Goal: Task Accomplishment & Management: Use online tool/utility

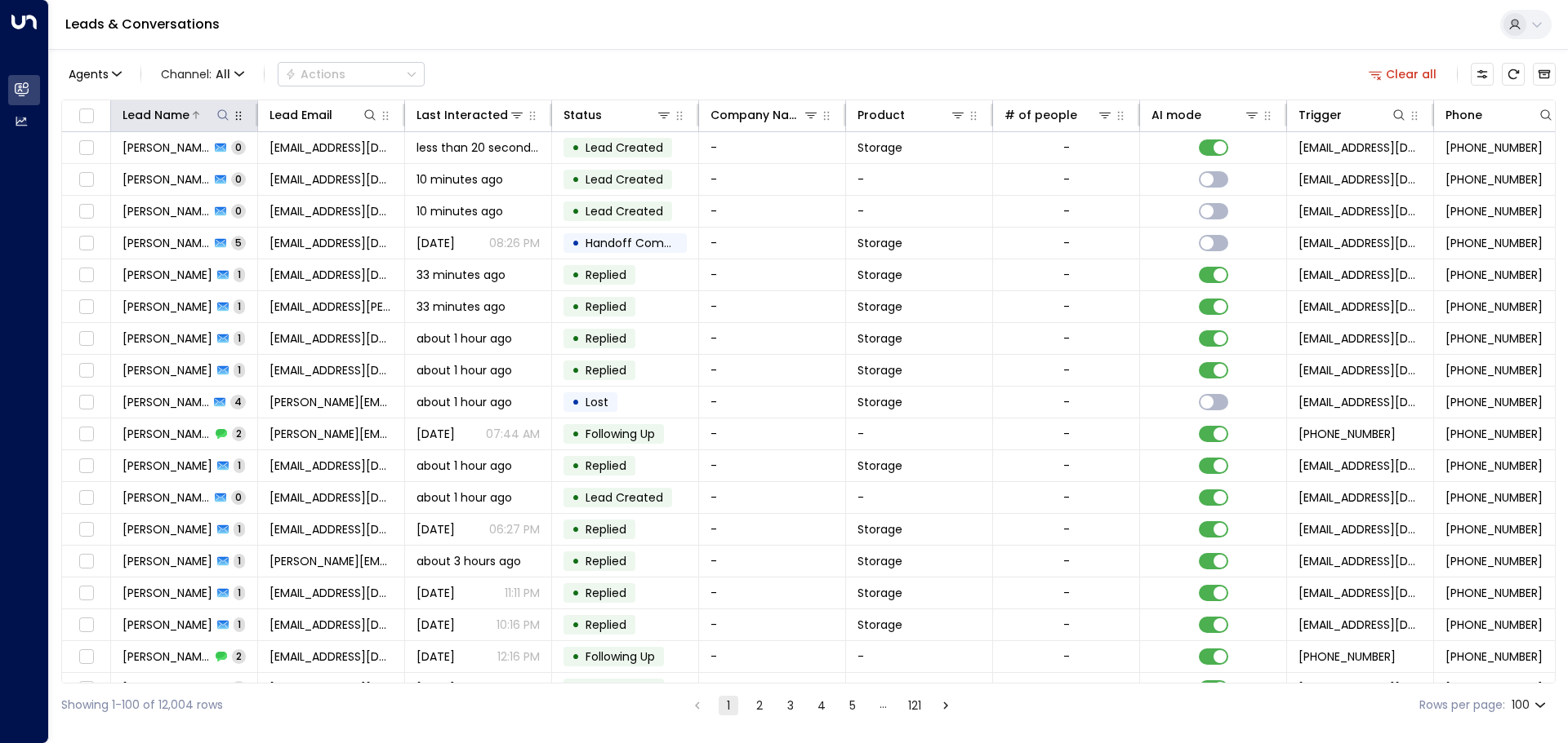
click at [217, 110] on icon at bounding box center [222, 115] width 13 height 13
click at [157, 167] on input "text" at bounding box center [223, 174] width 225 height 31
type input "******"
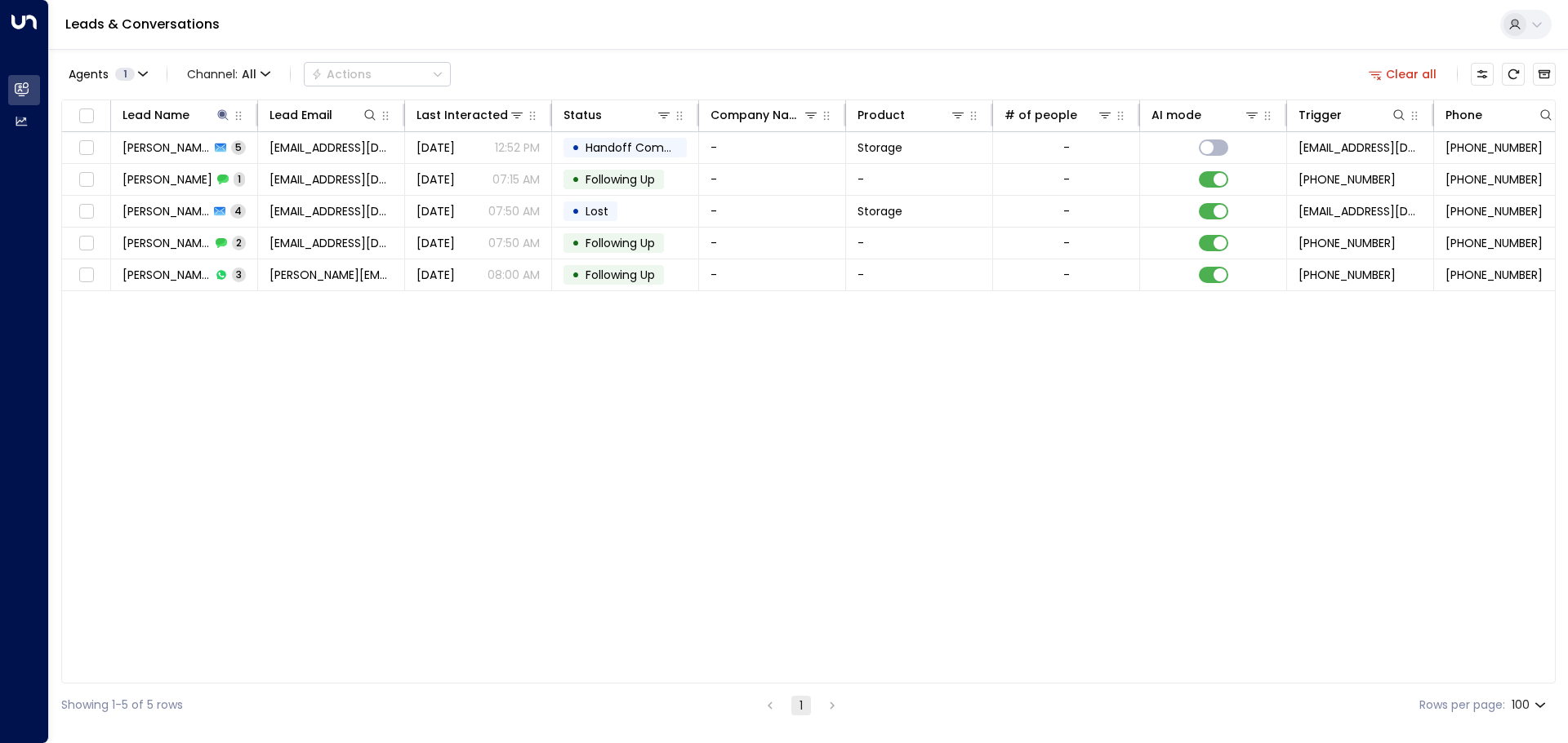
click at [281, 395] on div "Lead Name Lead Email Last Interacted Status Company Name Product # of people AI…" at bounding box center [808, 391] width 1494 height 584
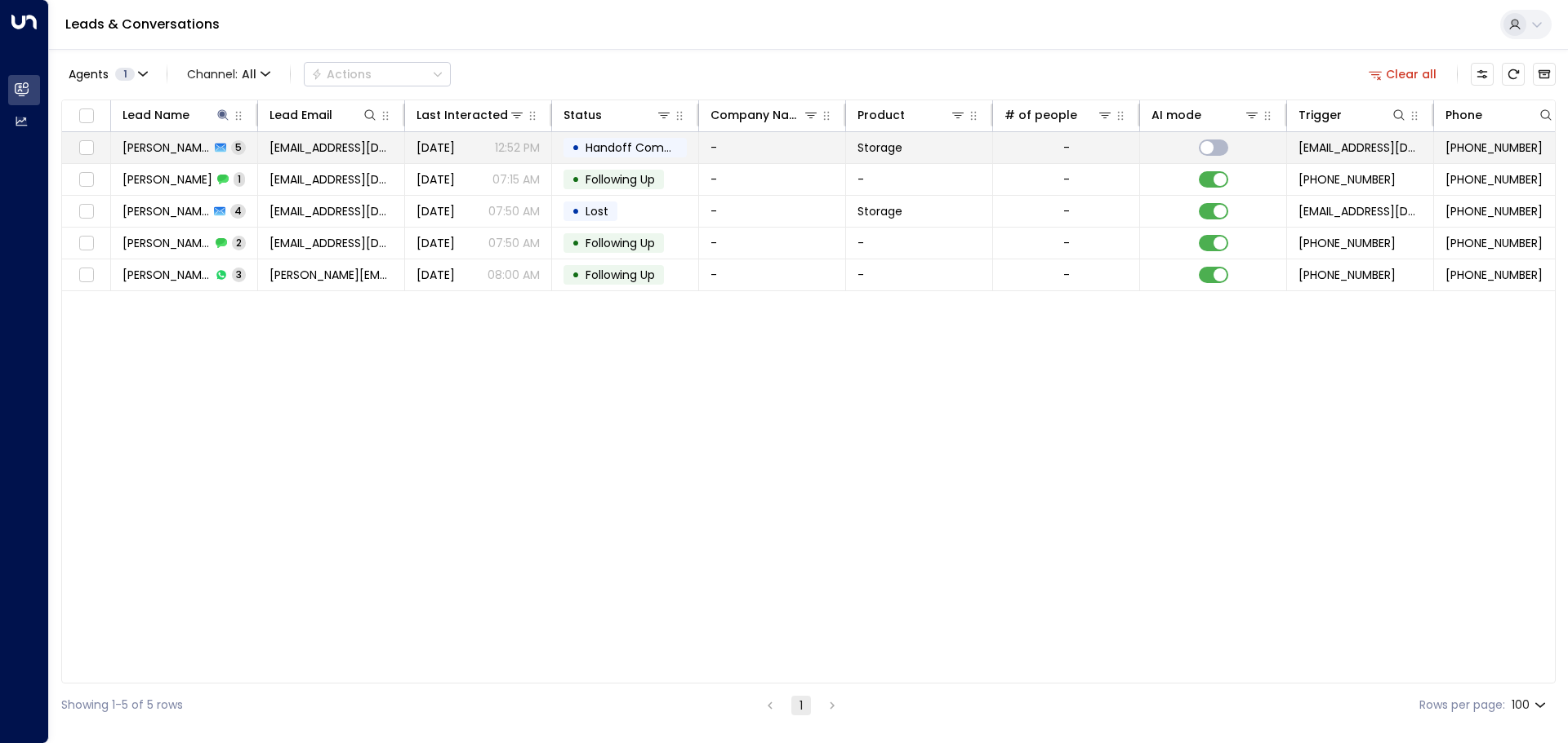
click at [237, 144] on td "[PERSON_NAME] 5" at bounding box center [184, 147] width 147 height 31
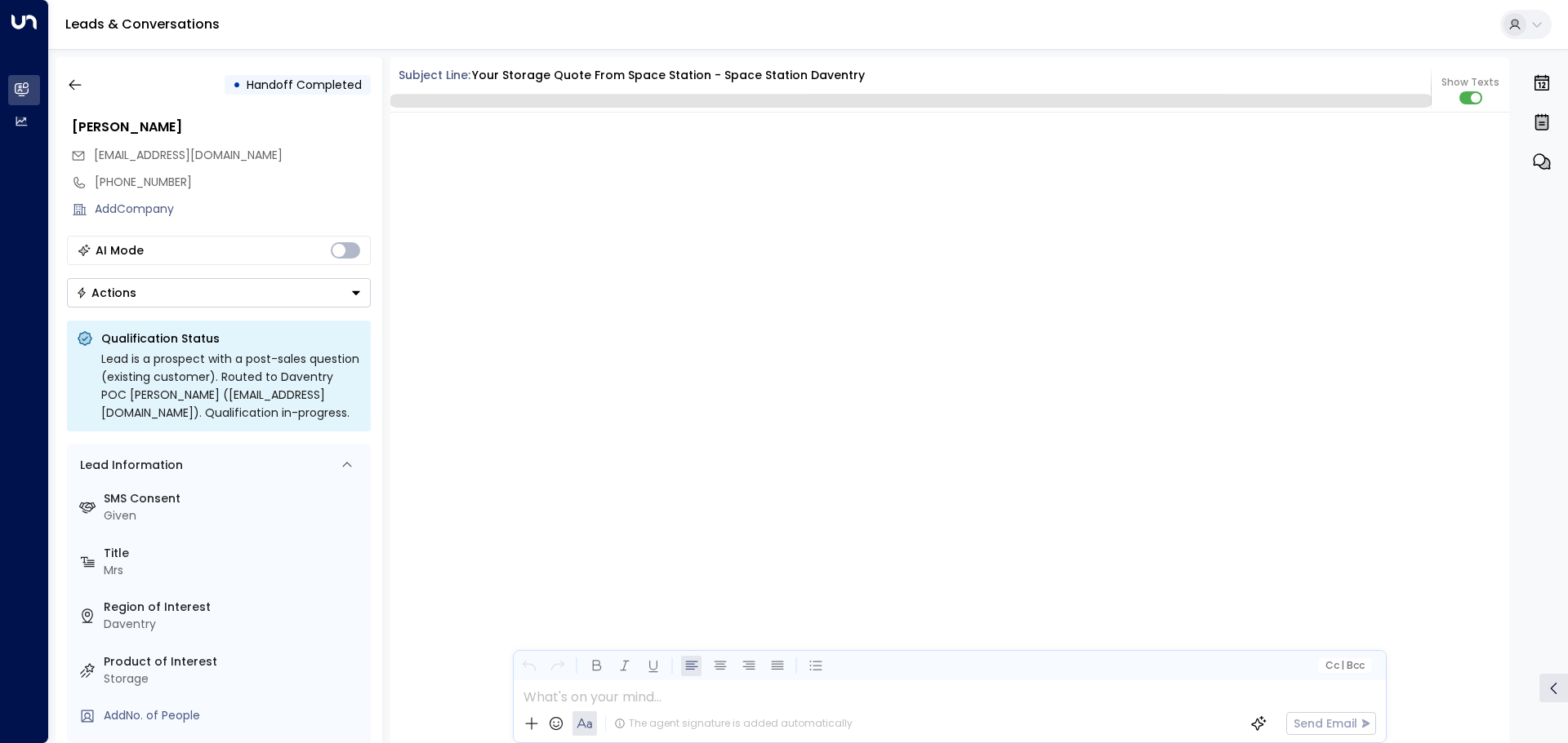
scroll to position [2951, 0]
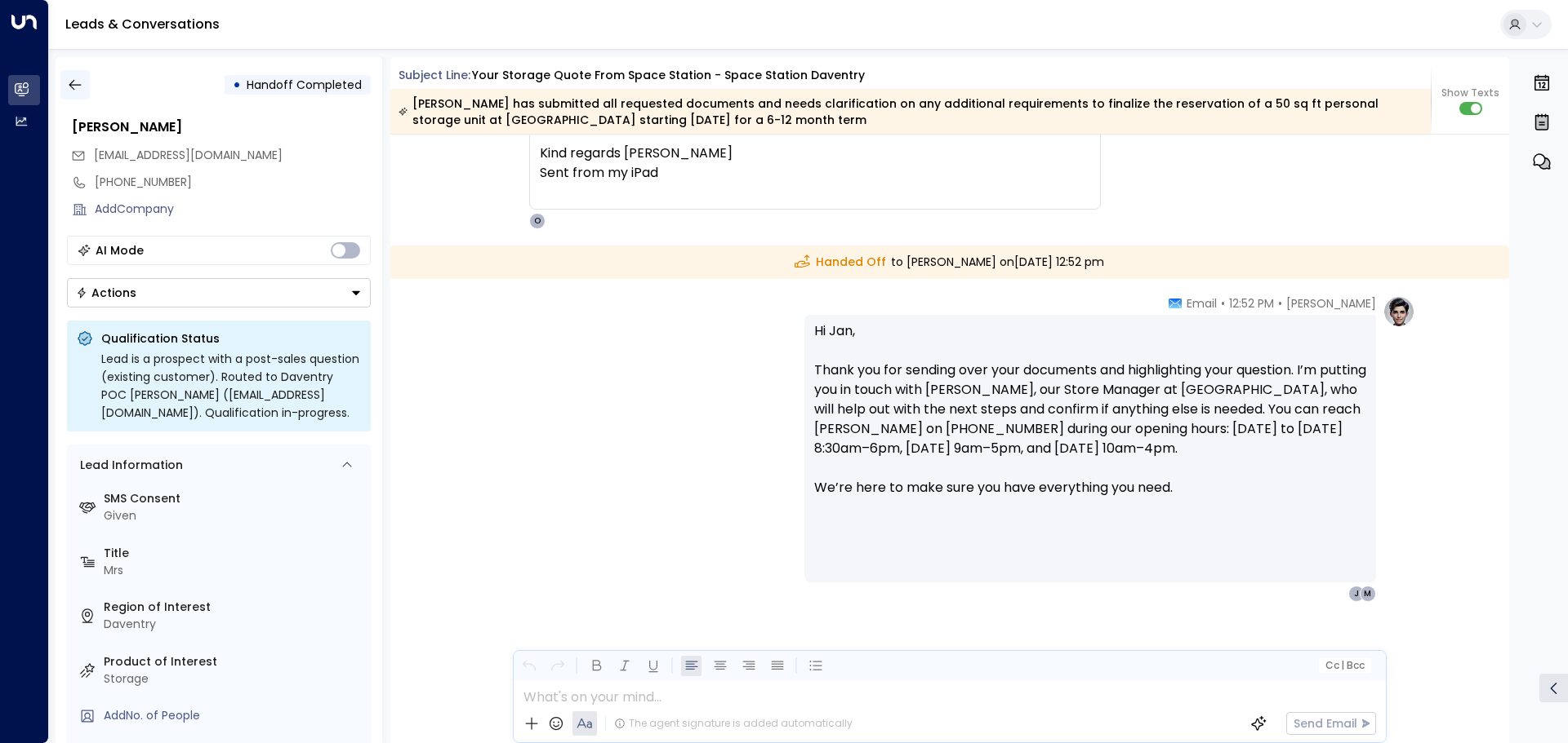
click at [76, 87] on icon "button" at bounding box center [75, 85] width 17 height 17
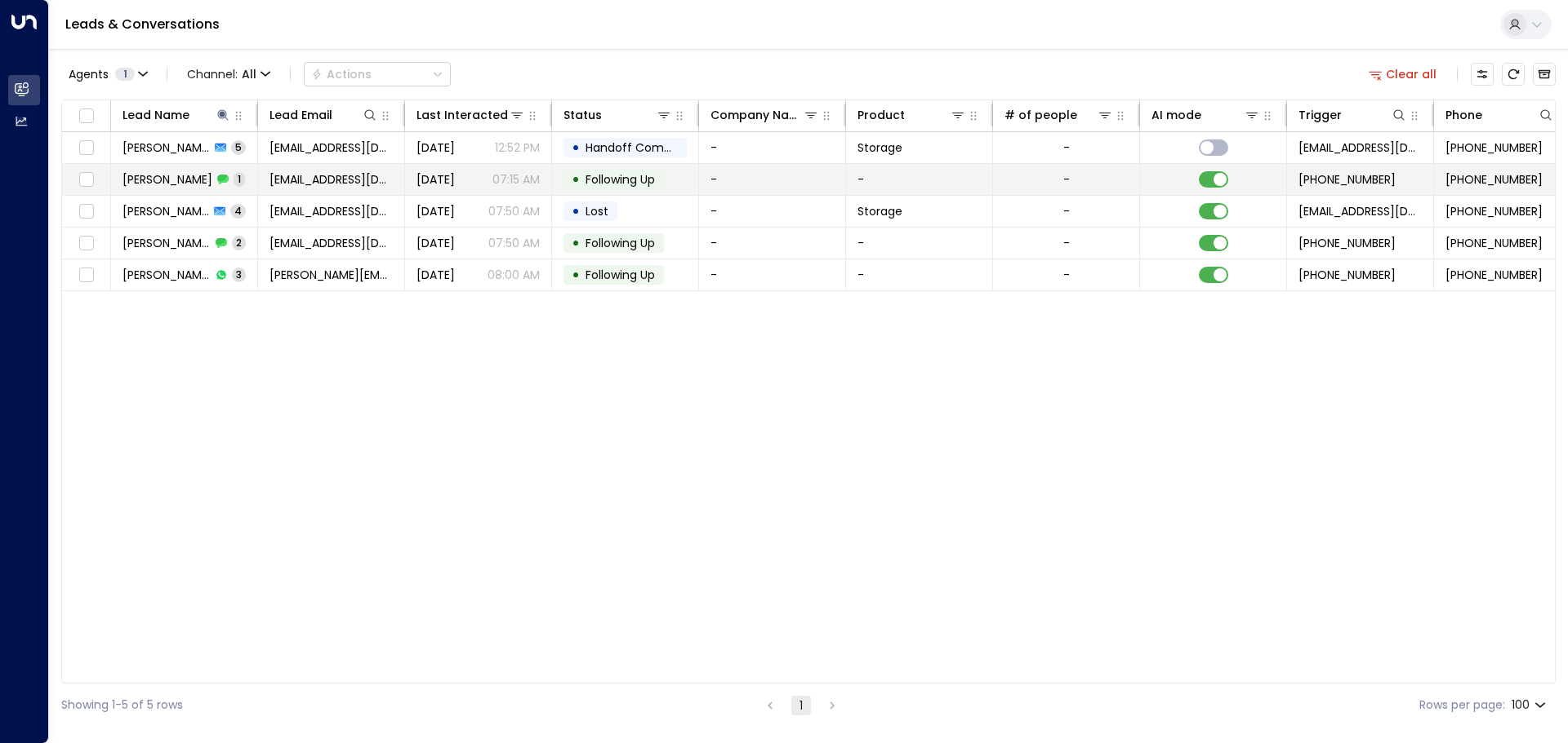
click at [233, 177] on span "1" at bounding box center [239, 179] width 12 height 14
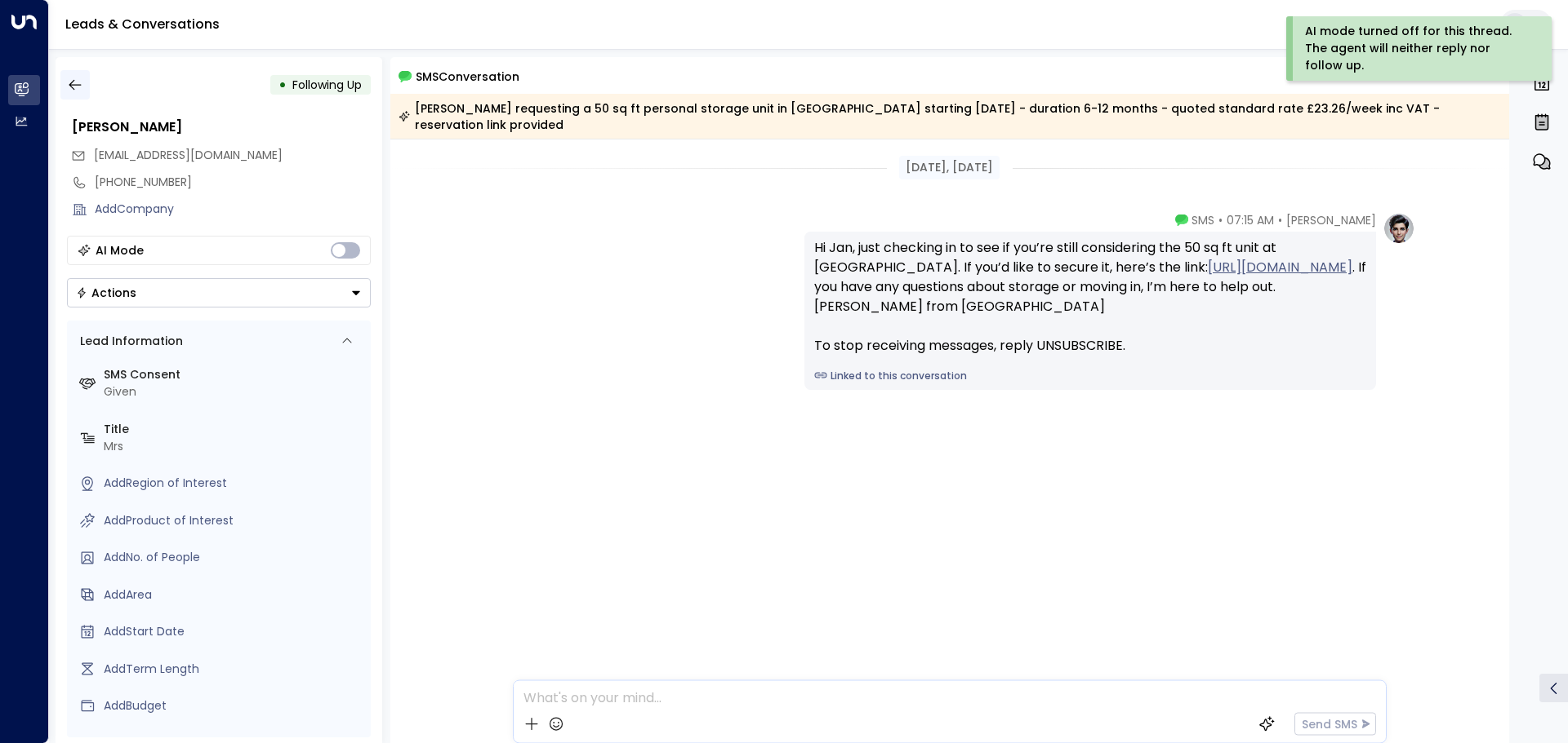
click at [67, 87] on icon "button" at bounding box center [75, 85] width 17 height 17
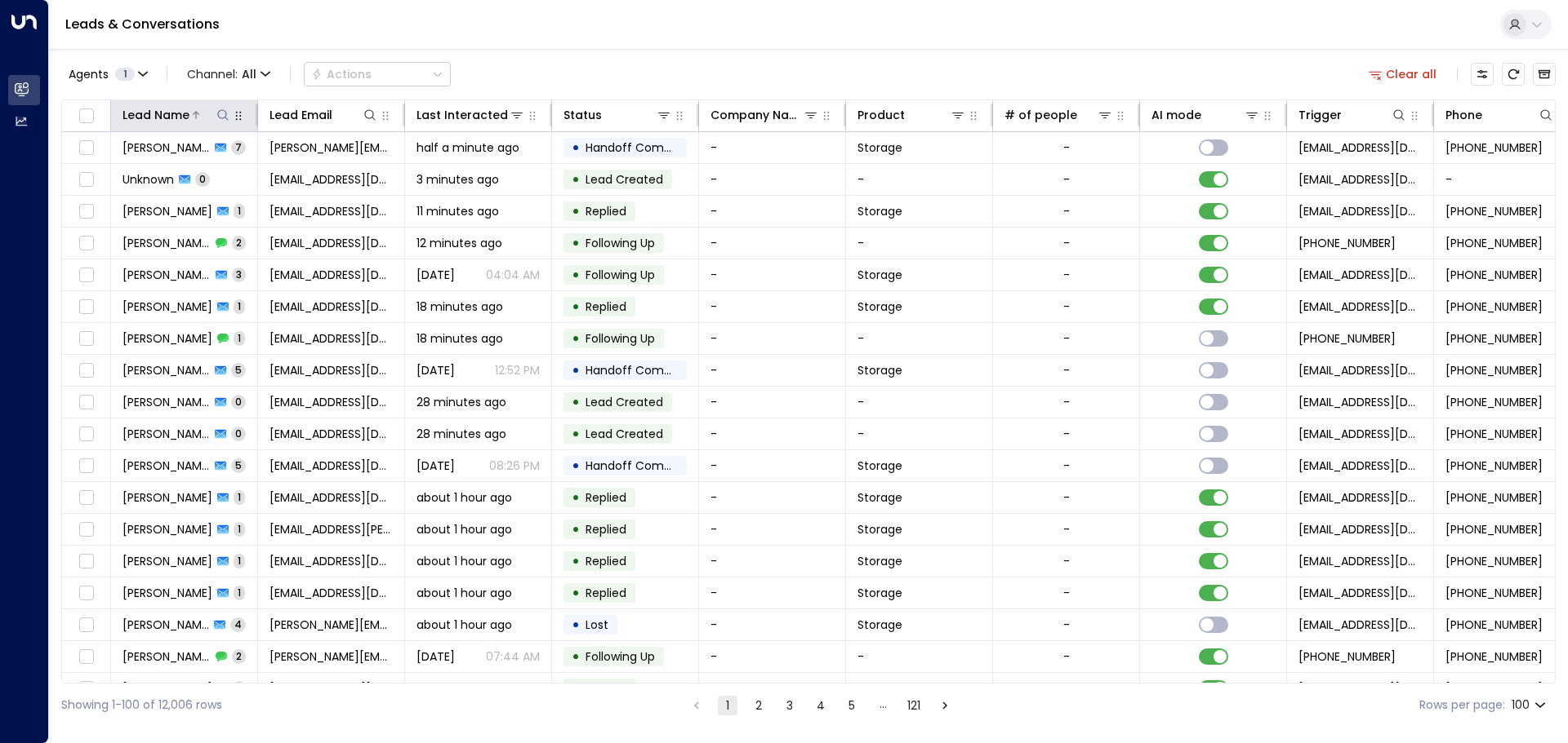
click at [222, 113] on icon at bounding box center [222, 115] width 13 height 13
click at [165, 168] on input "text" at bounding box center [223, 174] width 225 height 31
type input "*****"
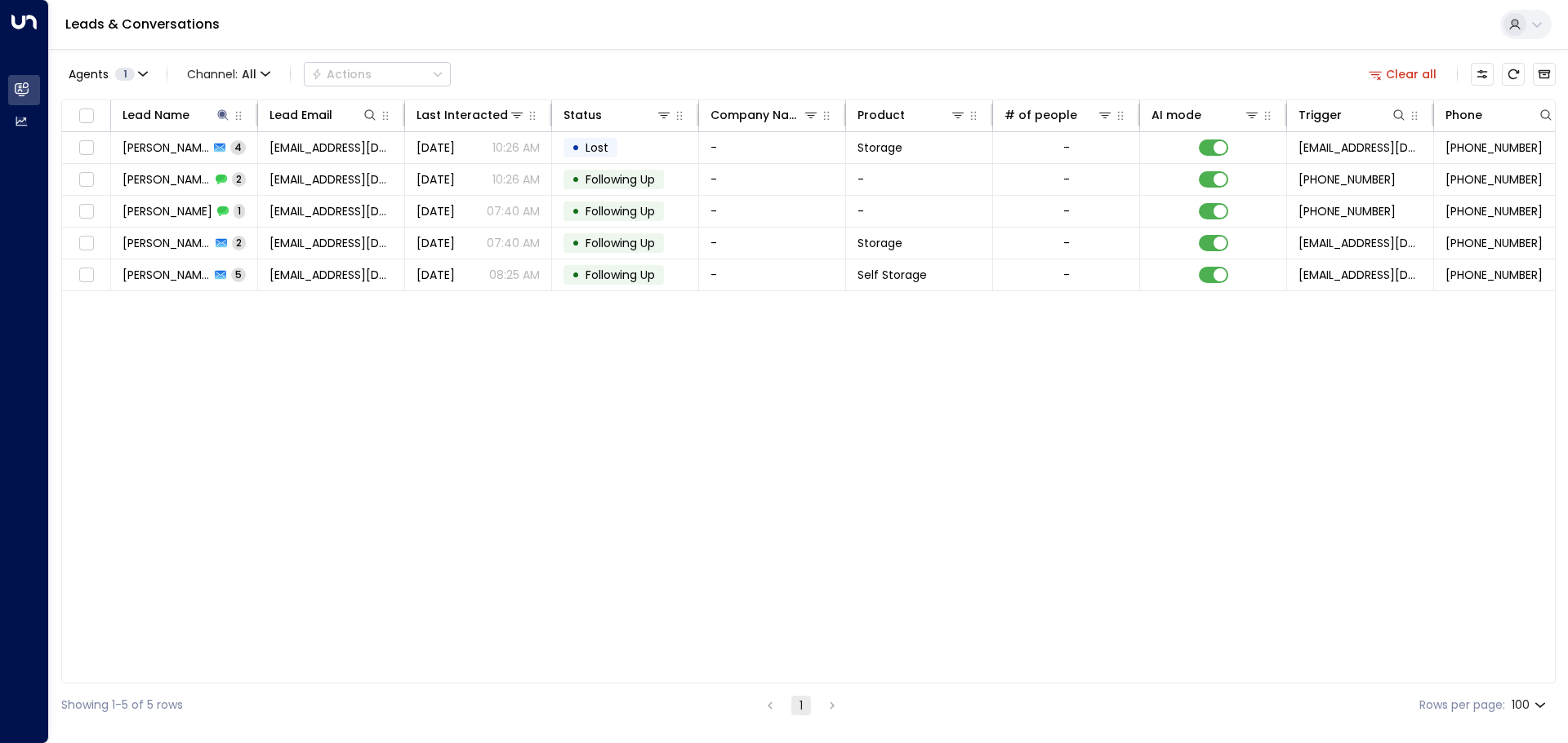
click at [284, 349] on div "Lead Name Lead Email Last Interacted Status Company Name Product # of people AI…" at bounding box center [808, 391] width 1494 height 584
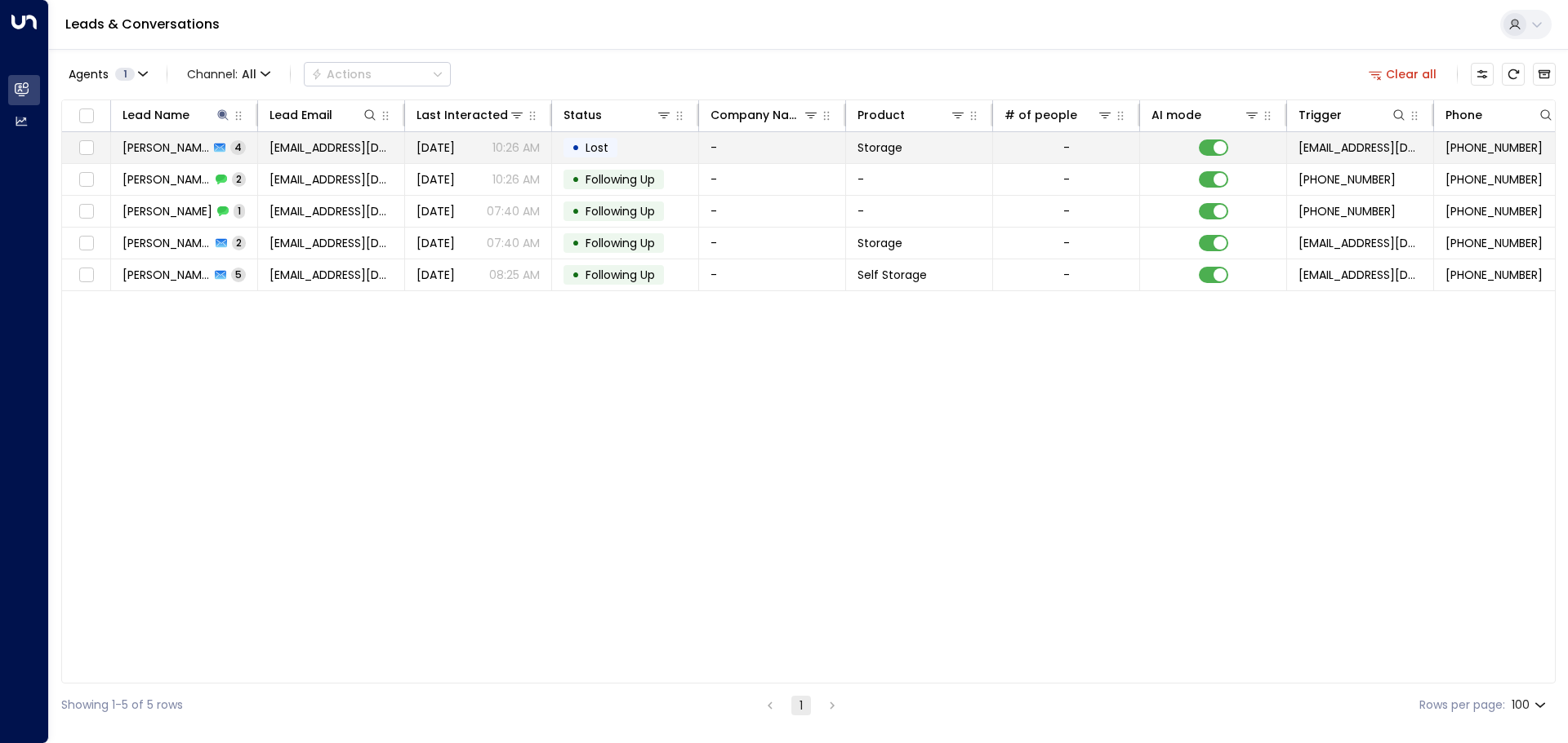
click at [206, 145] on div "Charlie Rudge 4" at bounding box center [184, 147] width 124 height 17
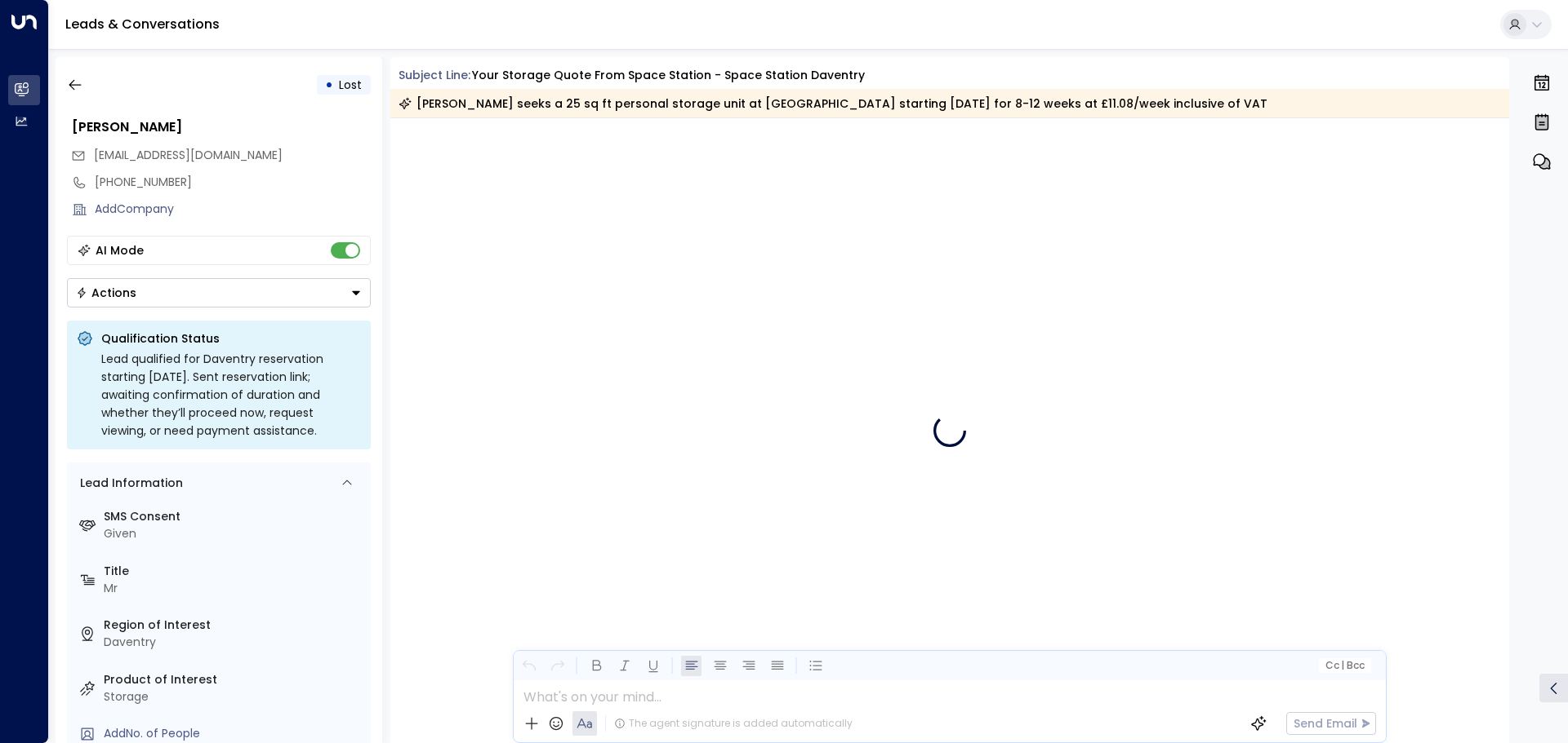
scroll to position [3727, 0]
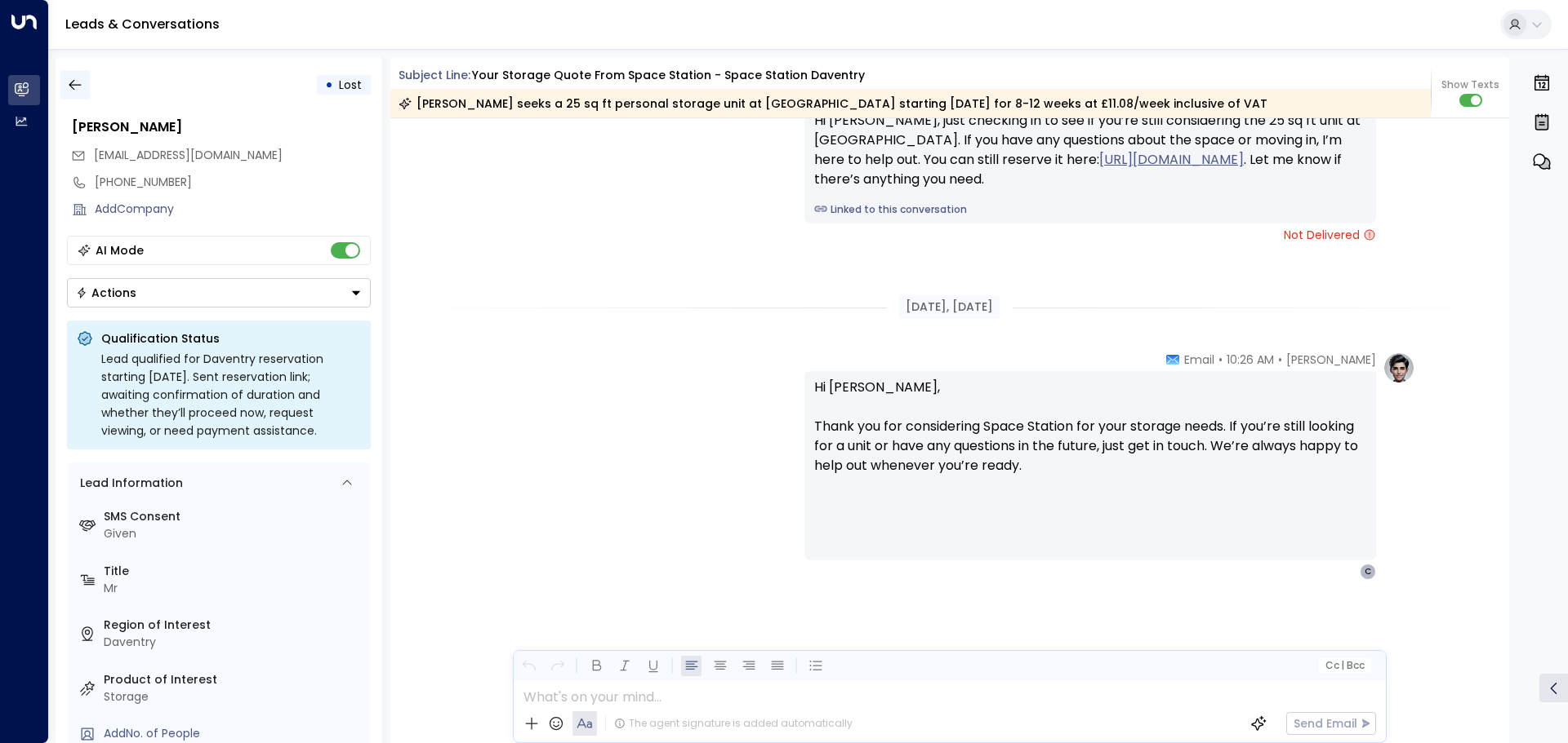
click at [75, 85] on icon "button" at bounding box center [74, 85] width 12 height 11
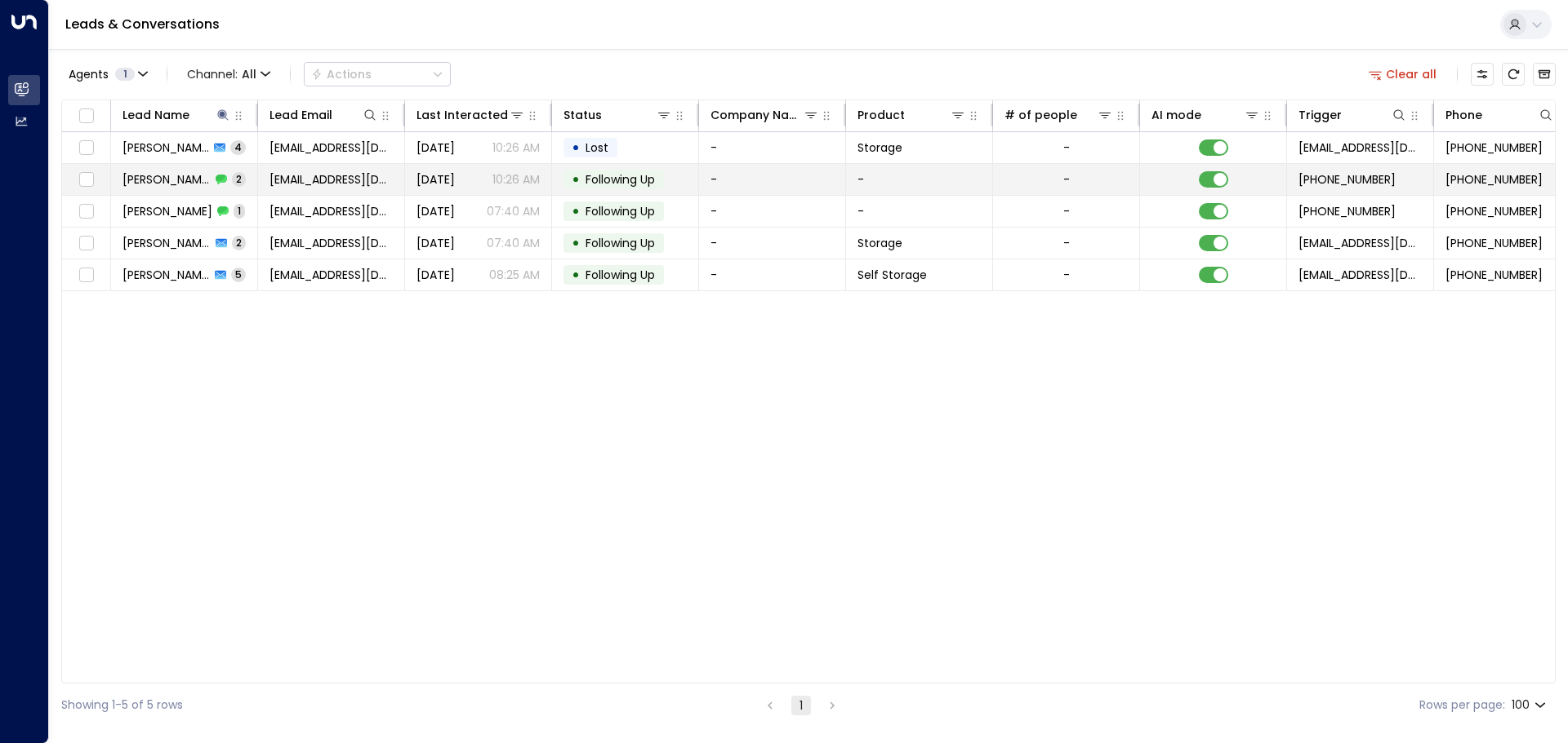
click at [217, 174] on icon at bounding box center [221, 180] width 12 height 12
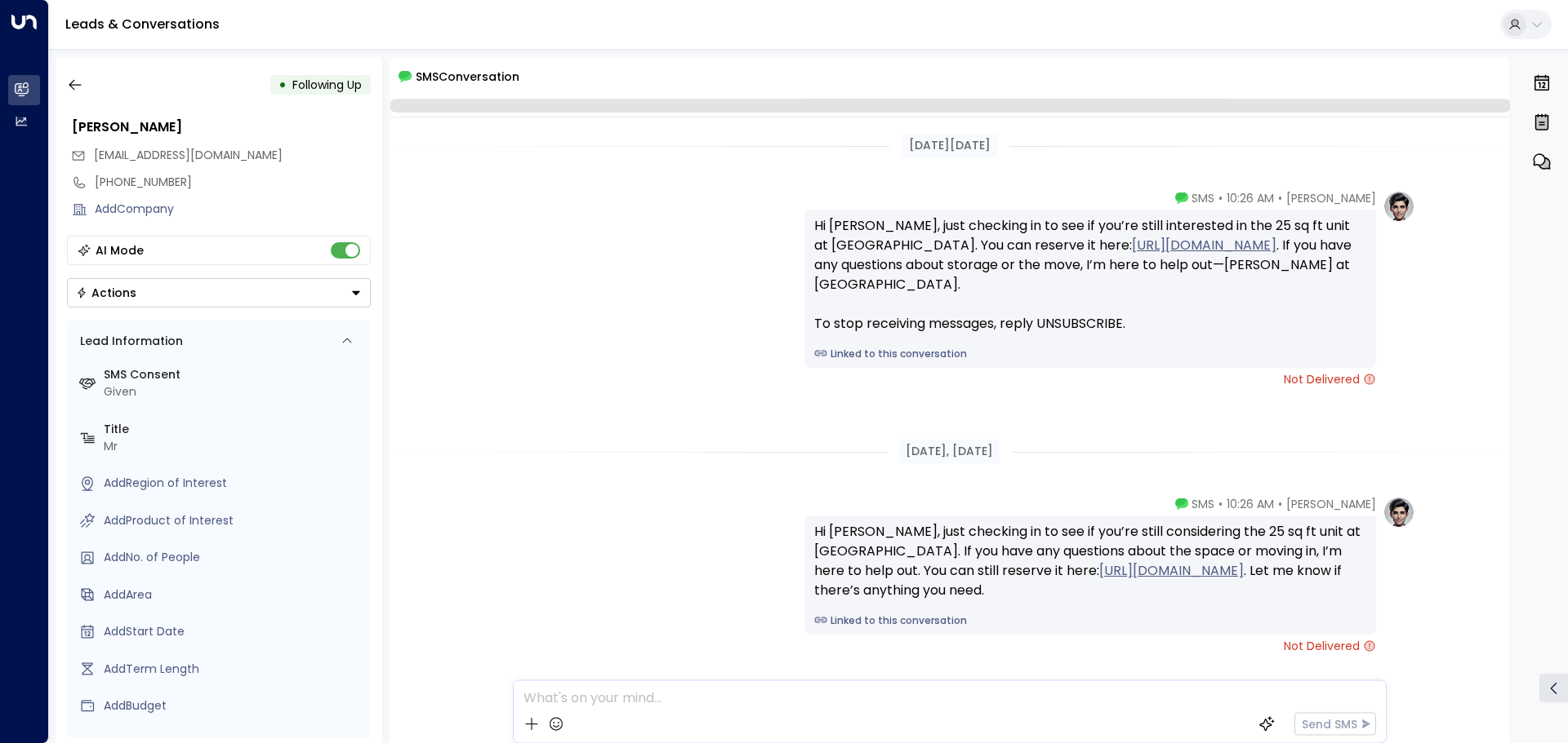
scroll to position [94, 0]
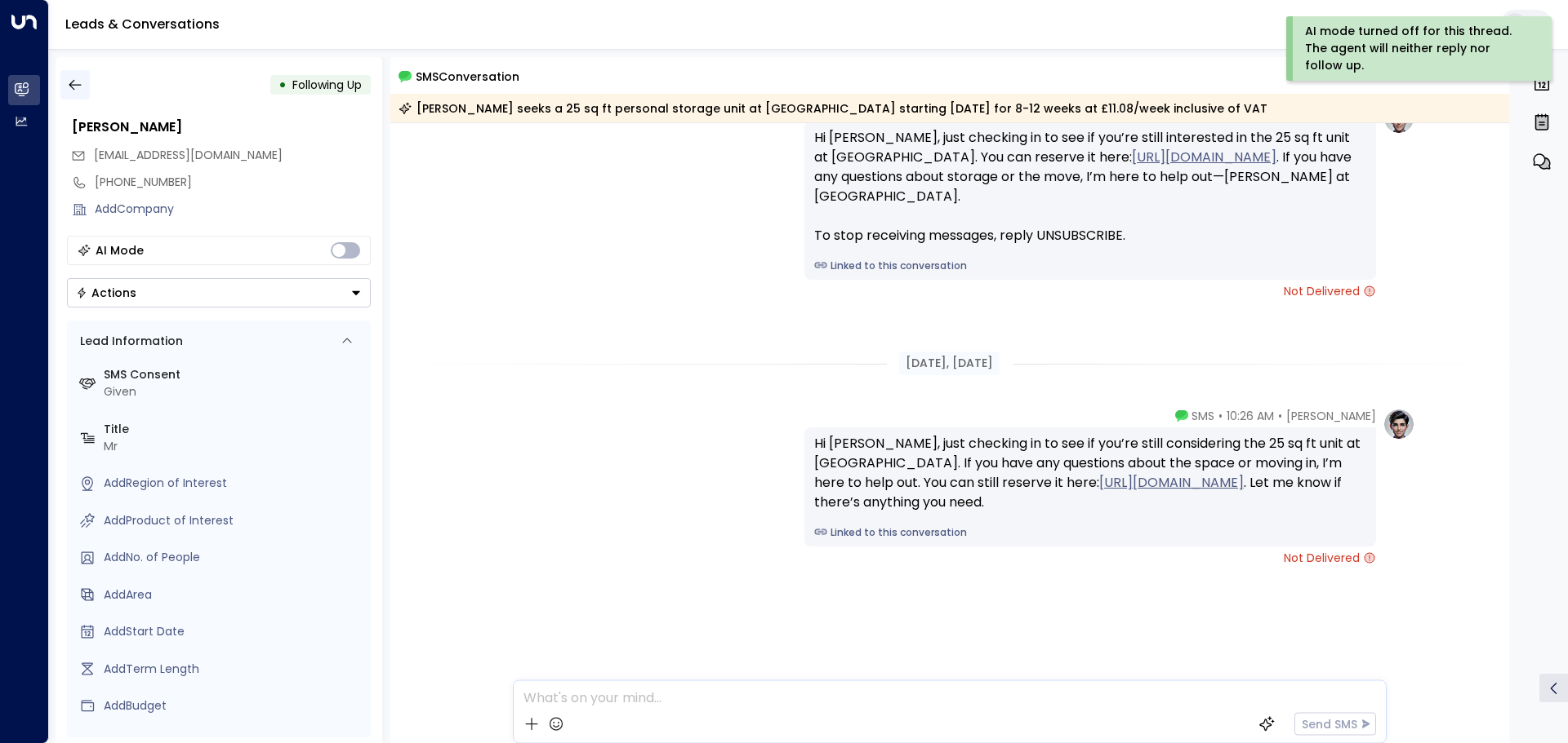
click at [73, 82] on icon "button" at bounding box center [75, 85] width 17 height 17
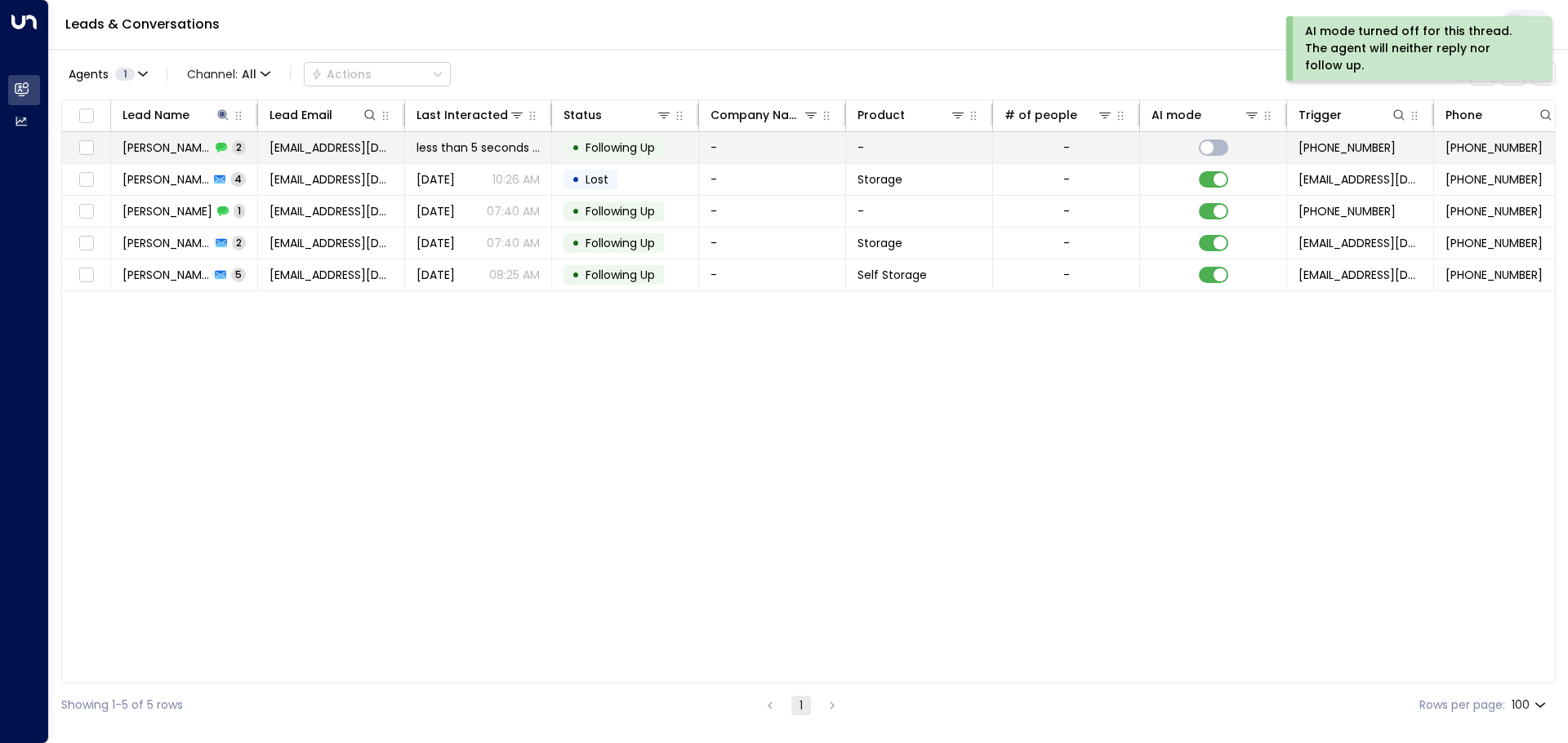
click at [204, 148] on div "Charlie Rudge 2" at bounding box center [184, 147] width 124 height 17
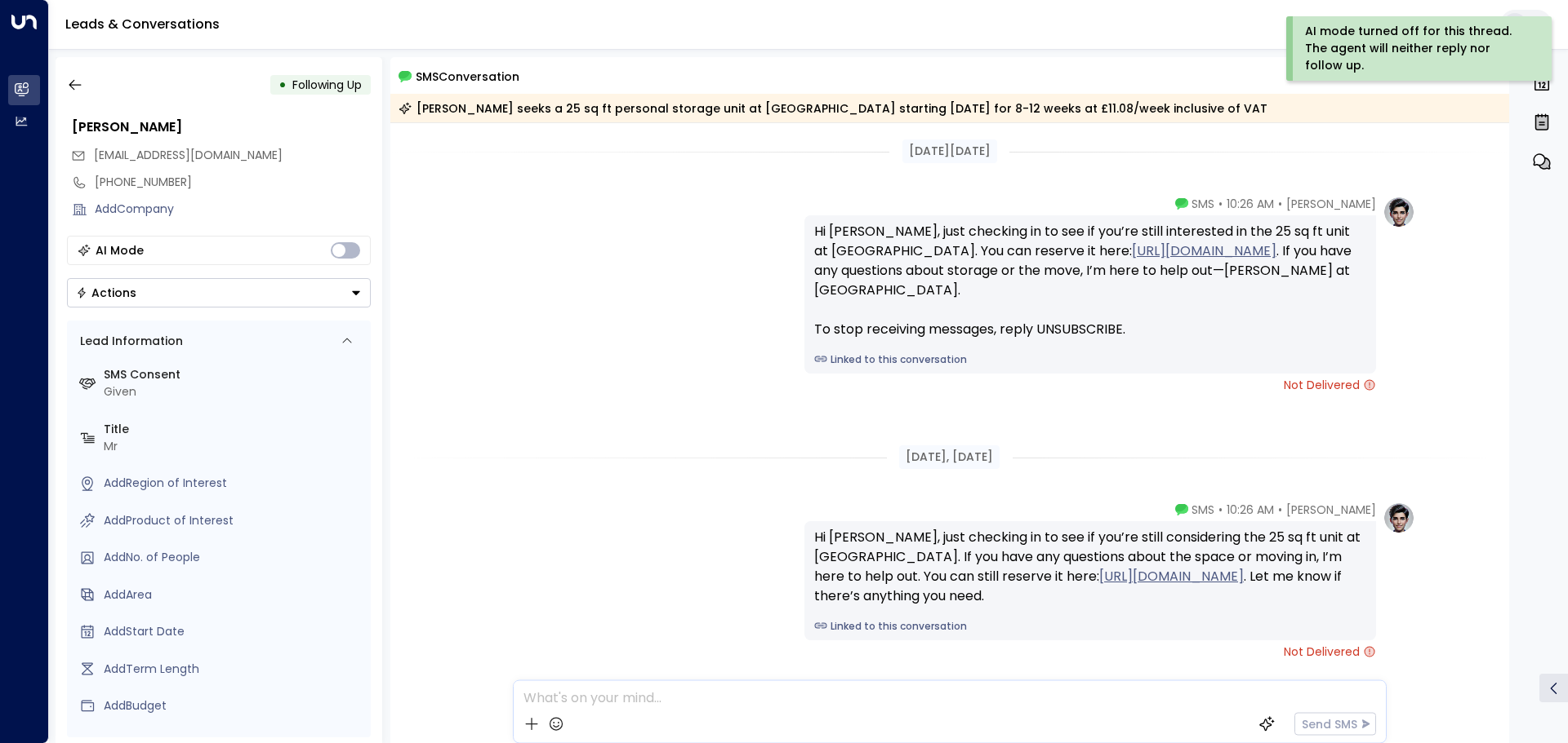
scroll to position [100, 0]
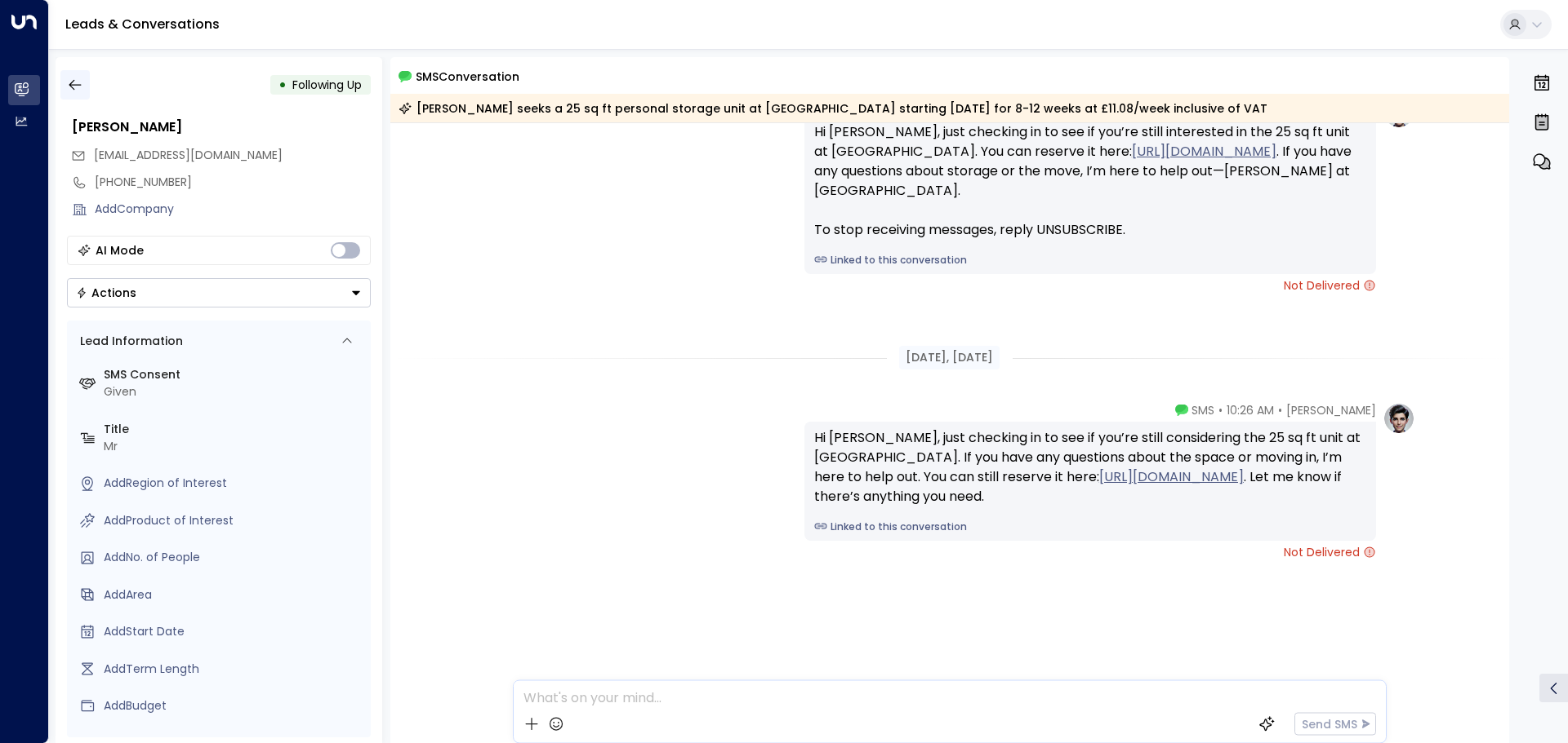
click at [73, 80] on icon "button" at bounding box center [74, 85] width 12 height 11
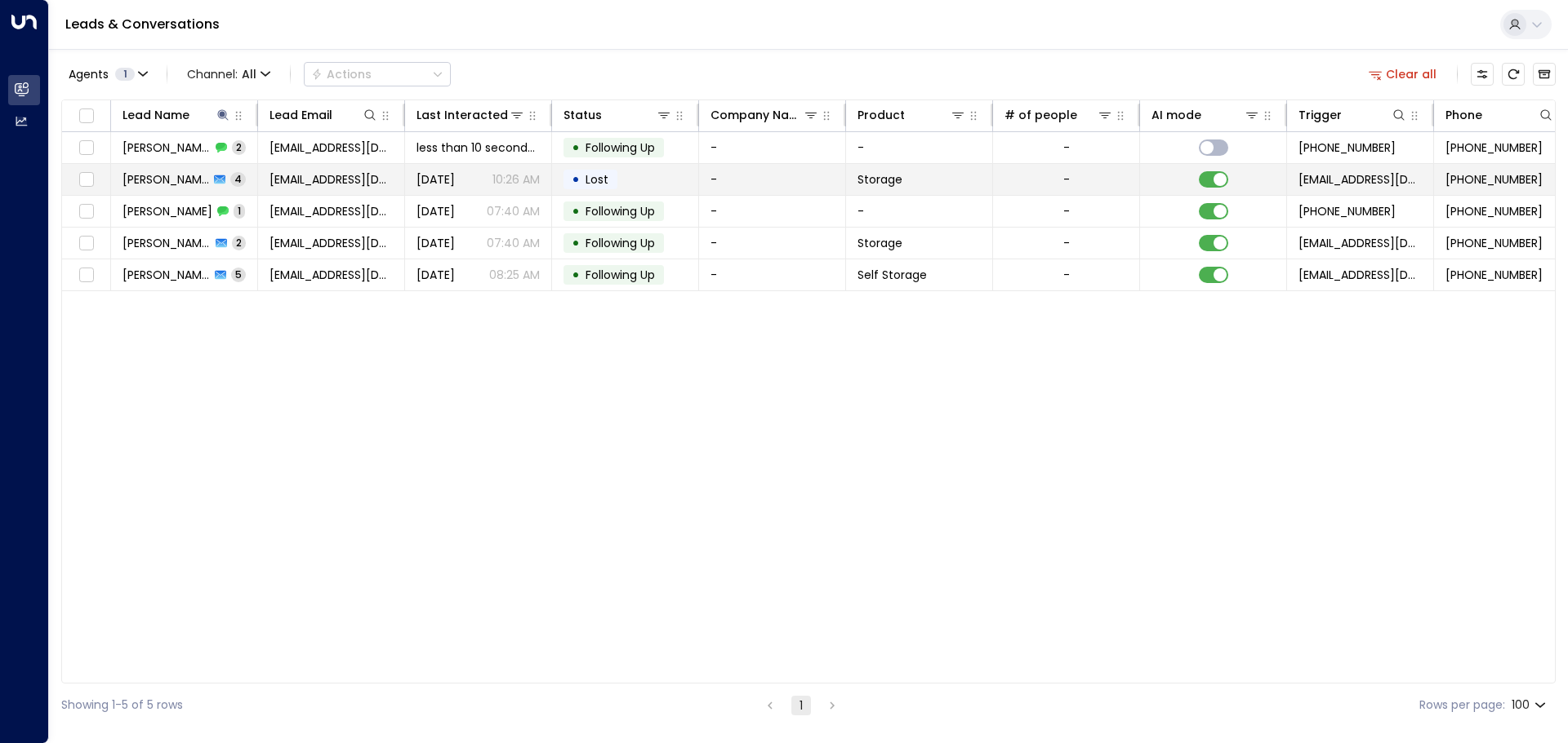
click at [243, 171] on td "Charlie Rudge 4" at bounding box center [184, 179] width 147 height 31
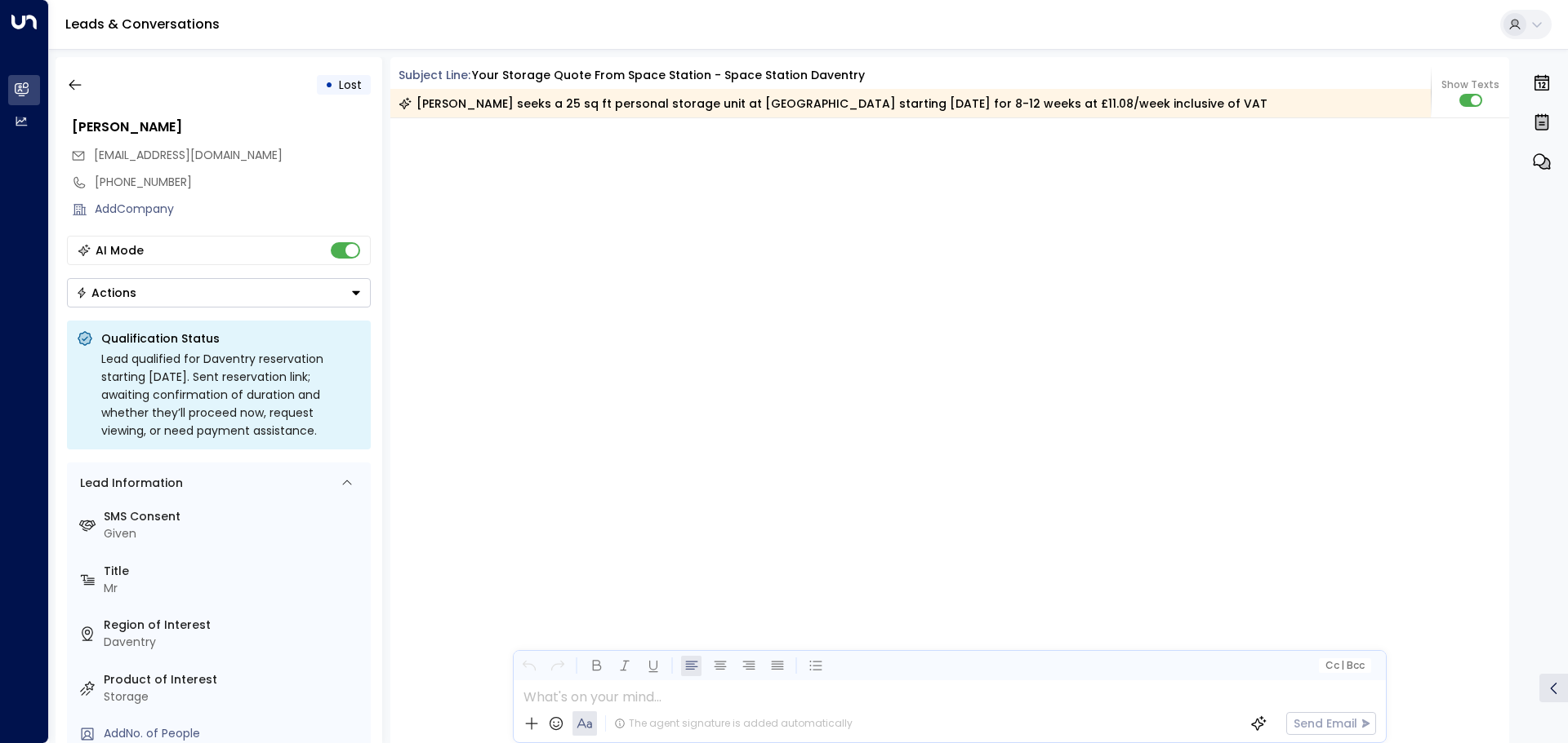
scroll to position [3727, 0]
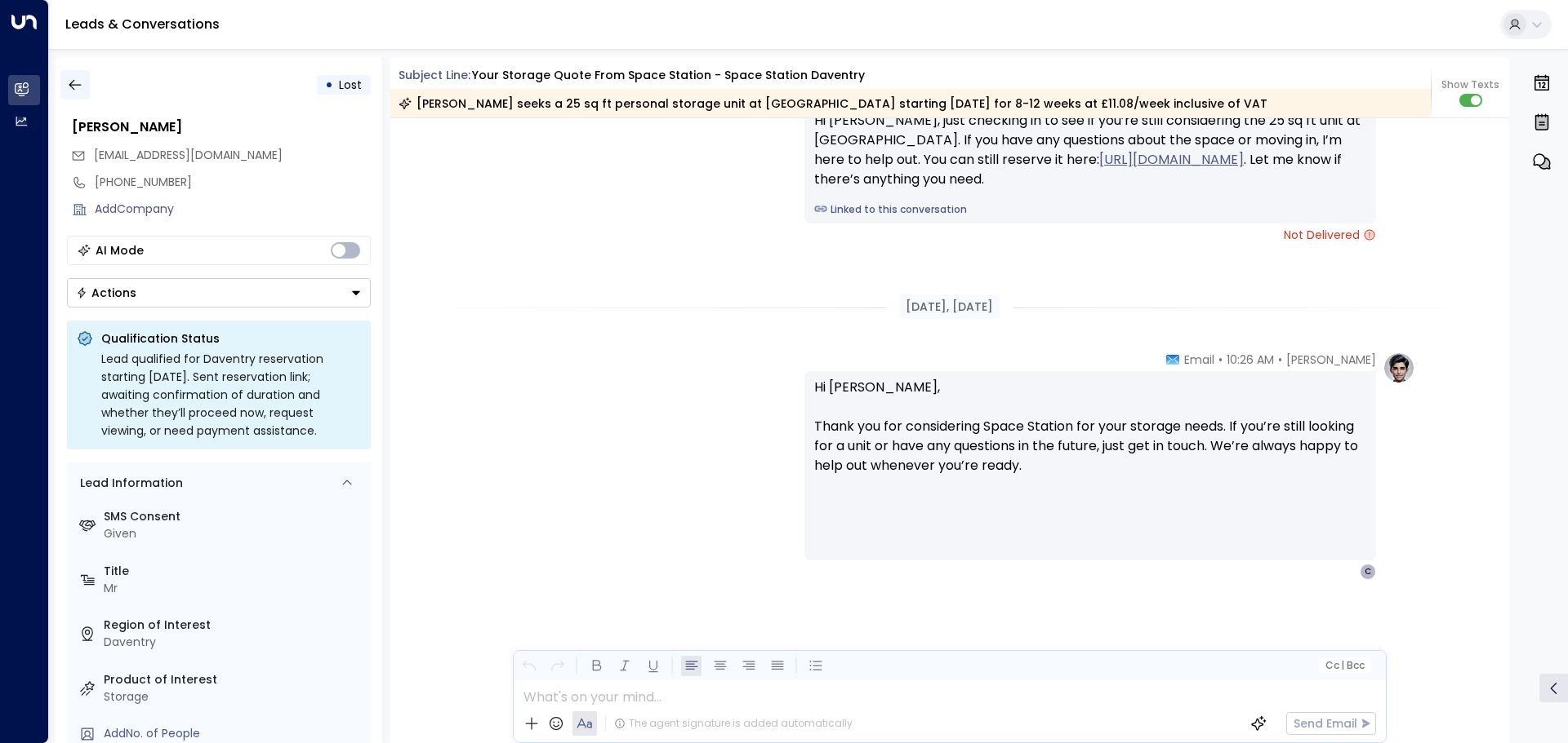
click at [68, 87] on icon "button" at bounding box center [75, 85] width 17 height 17
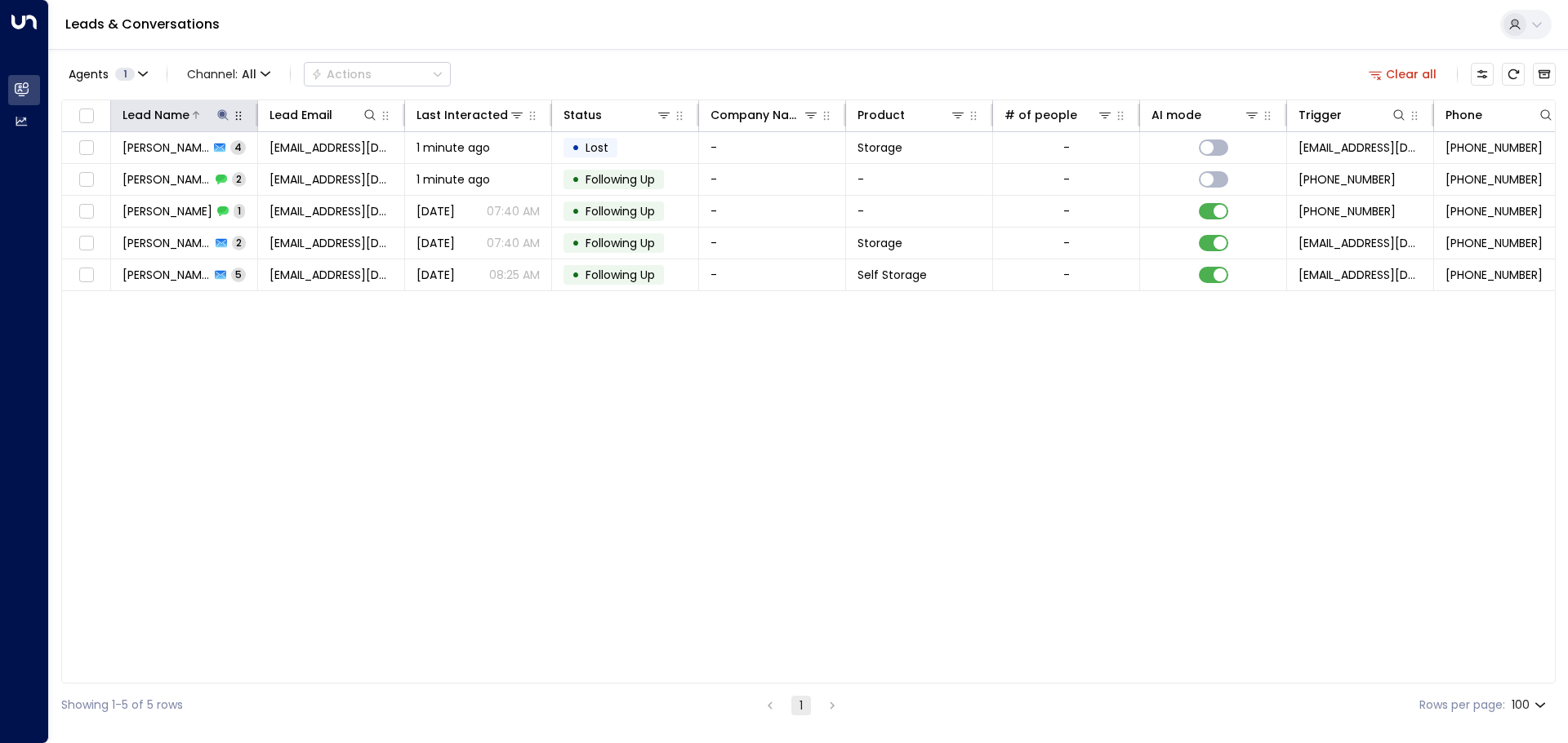
click at [221, 118] on icon at bounding box center [222, 115] width 13 height 13
click at [176, 167] on input "*****" at bounding box center [213, 174] width 204 height 31
type input "*"
type input "*******"
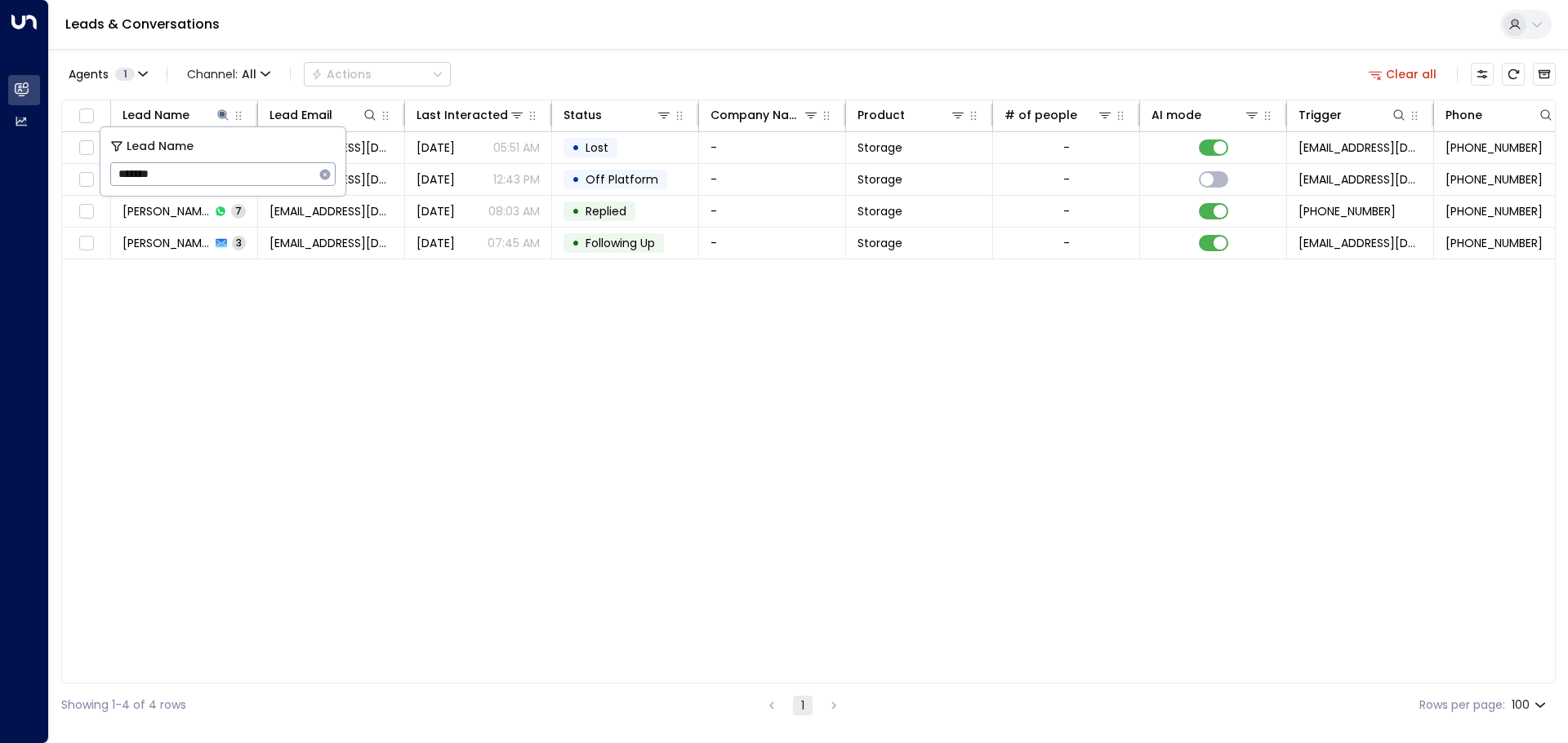
click at [265, 307] on div "Lead Name Lead Email Last Interacted Status Company Name Product # of people AI…" at bounding box center [808, 391] width 1494 height 584
click at [223, 113] on icon at bounding box center [222, 115] width 11 height 11
click at [222, 111] on icon at bounding box center [222, 115] width 13 height 13
click at [151, 174] on input "*******" at bounding box center [213, 174] width 204 height 31
type input "********"
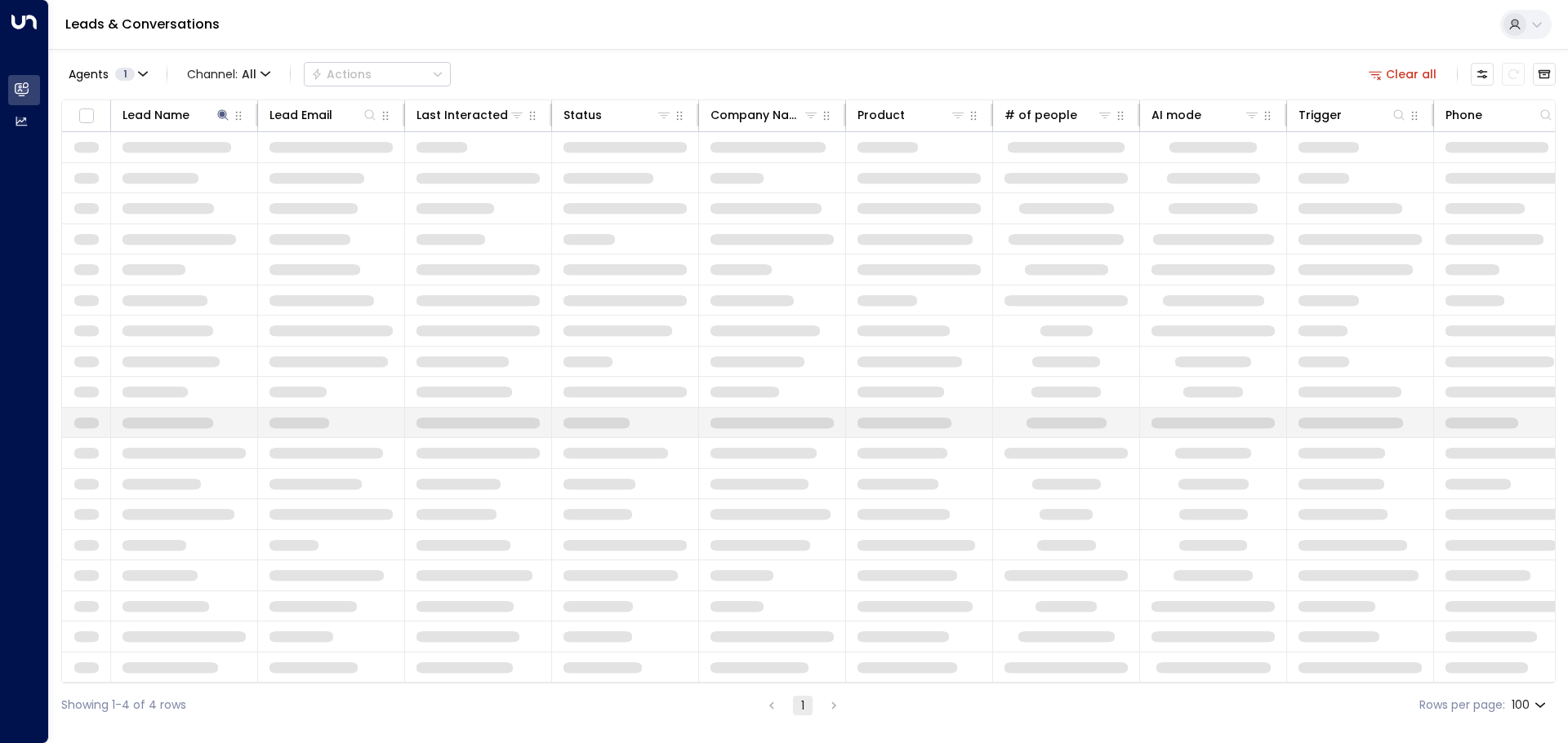
click at [306, 411] on td at bounding box center [331, 423] width 147 height 31
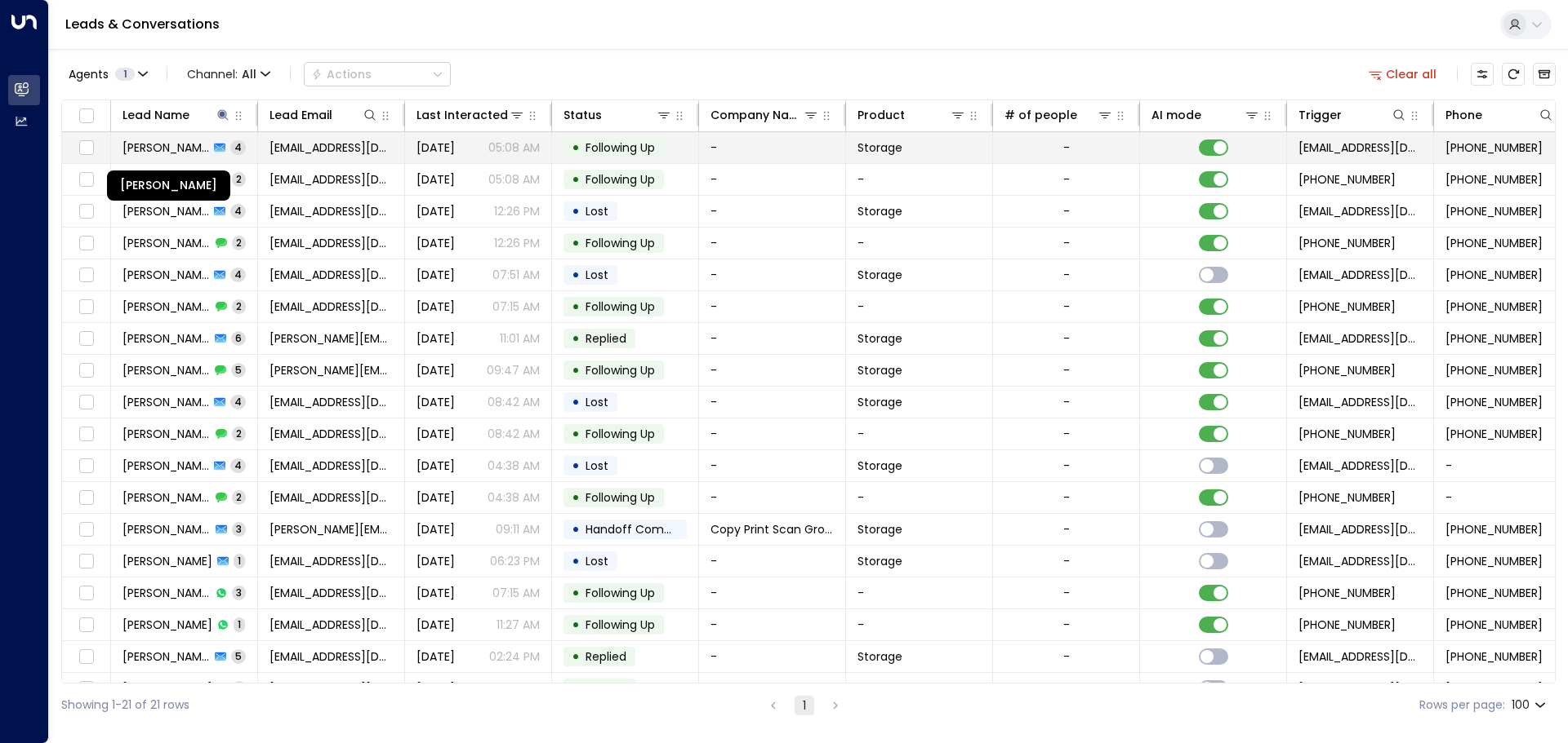
click at [190, 141] on span "Jane Thompson" at bounding box center [166, 147] width 87 height 17
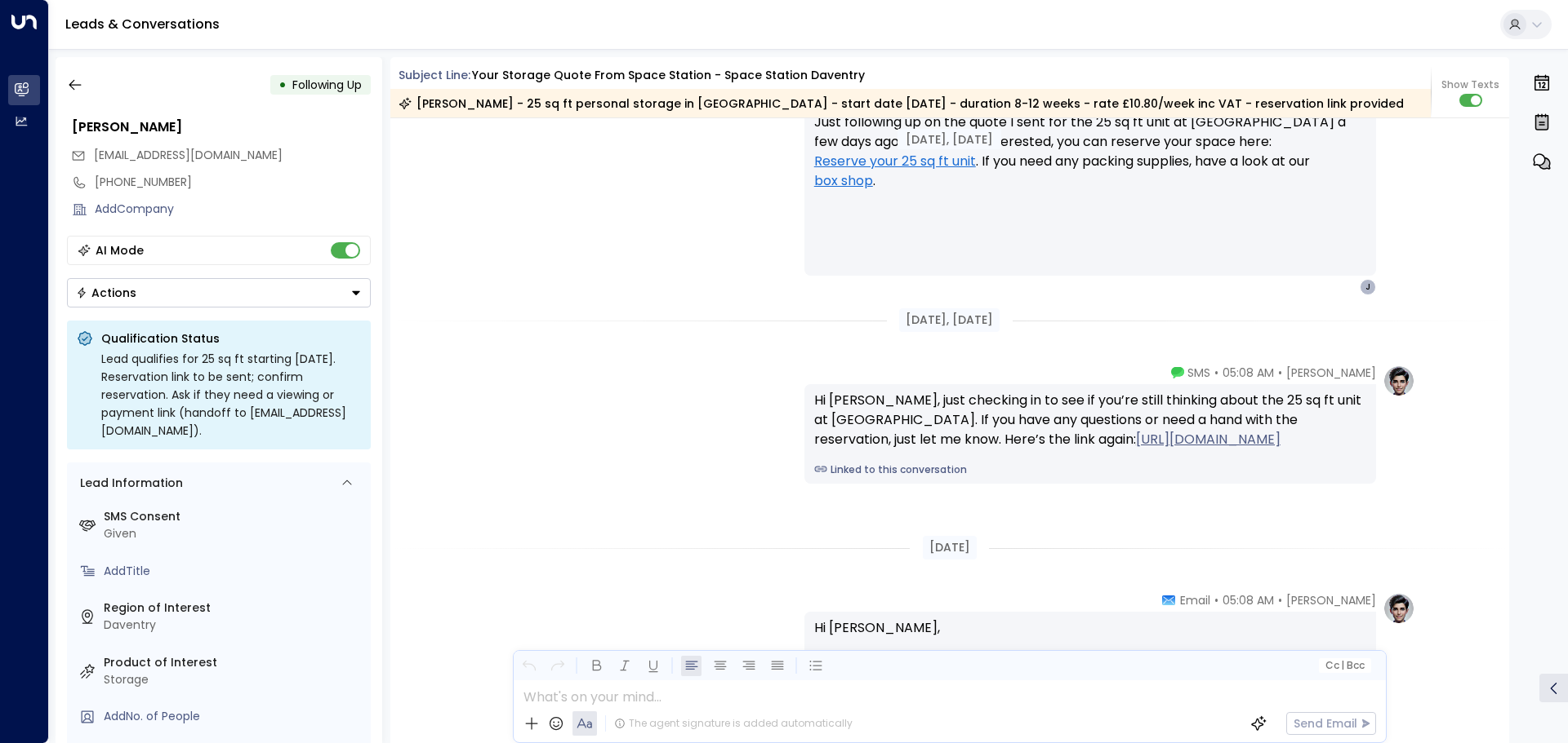
scroll to position [2111, 0]
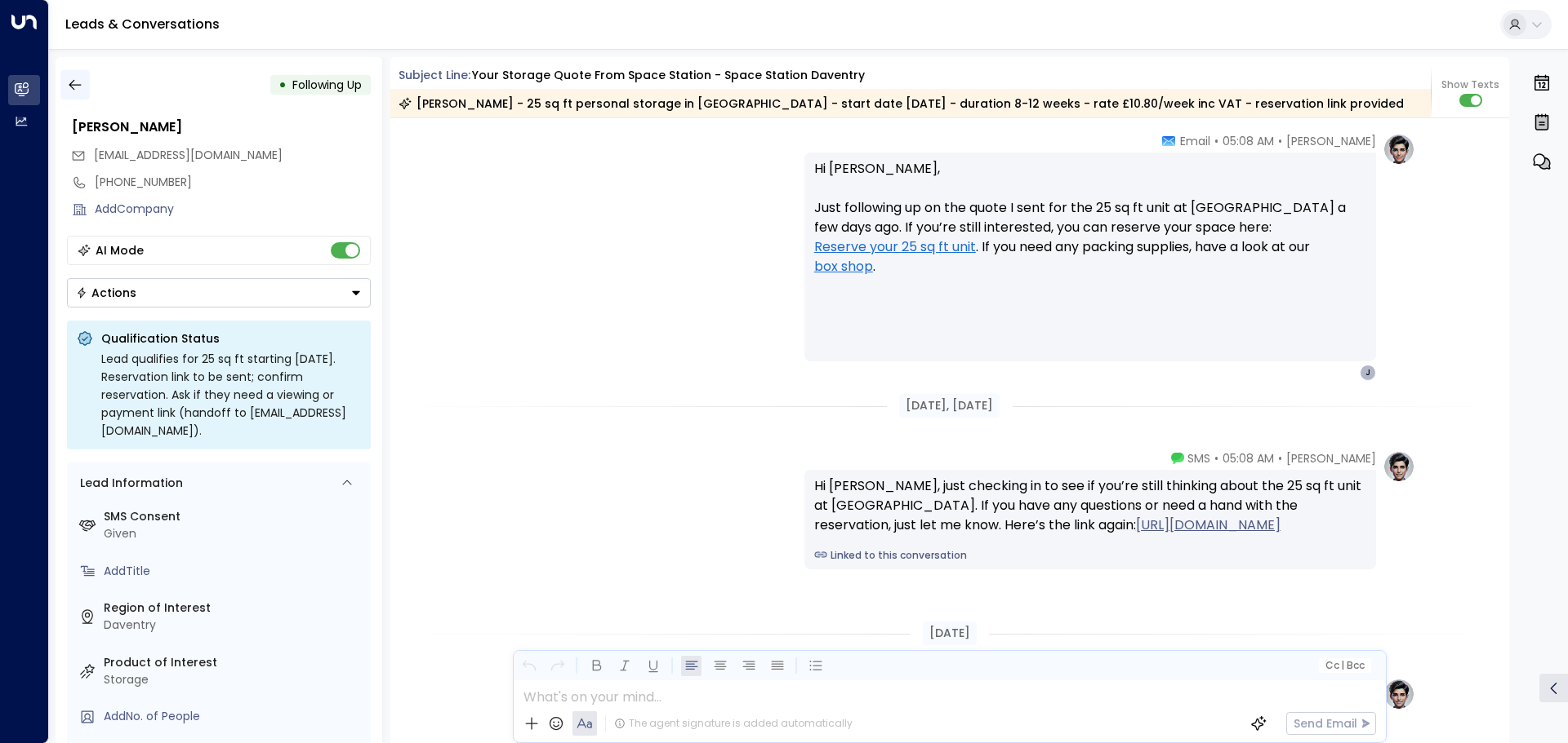
click at [76, 81] on icon "button" at bounding box center [75, 85] width 17 height 17
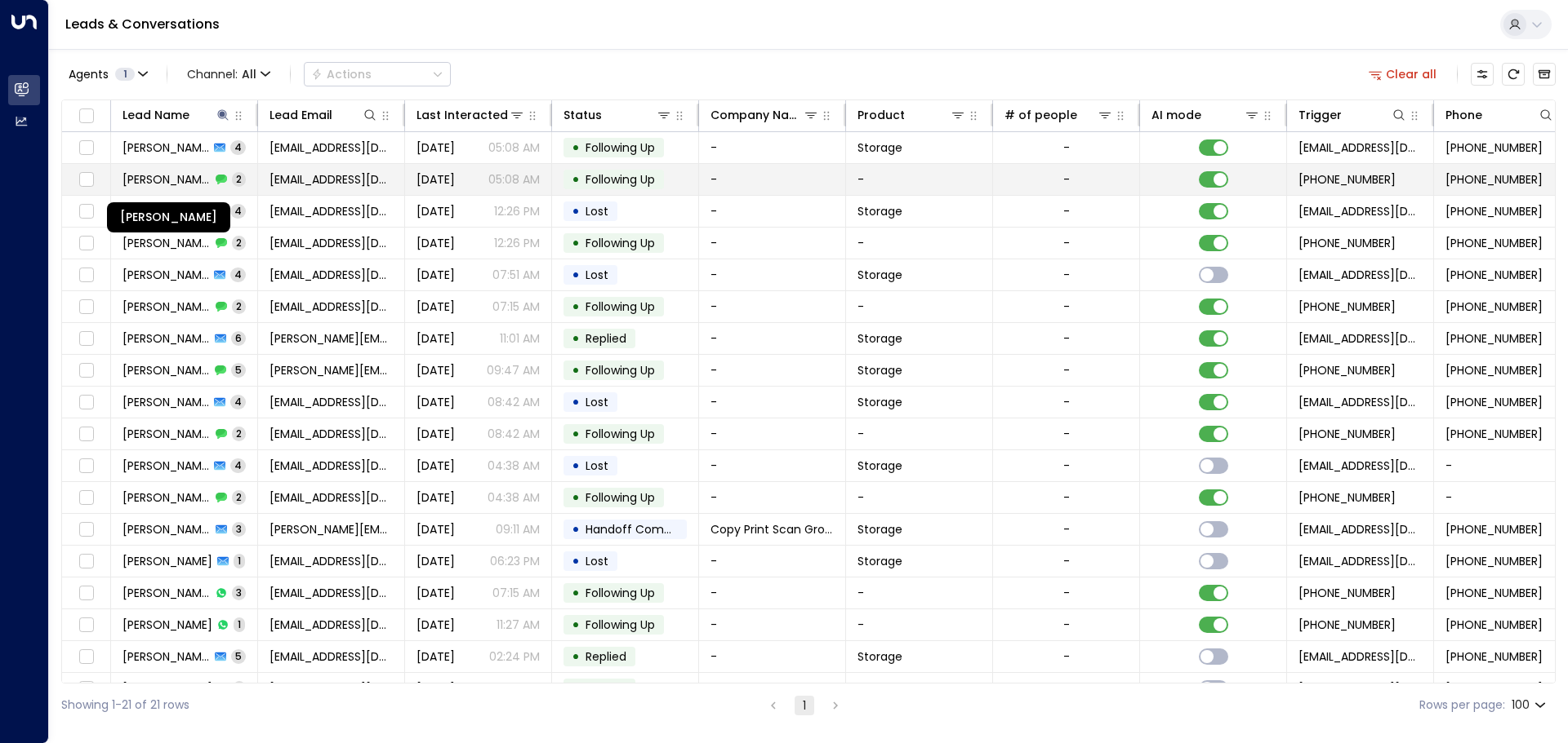
click at [186, 171] on span "Jane Thompson" at bounding box center [166, 179] width 88 height 17
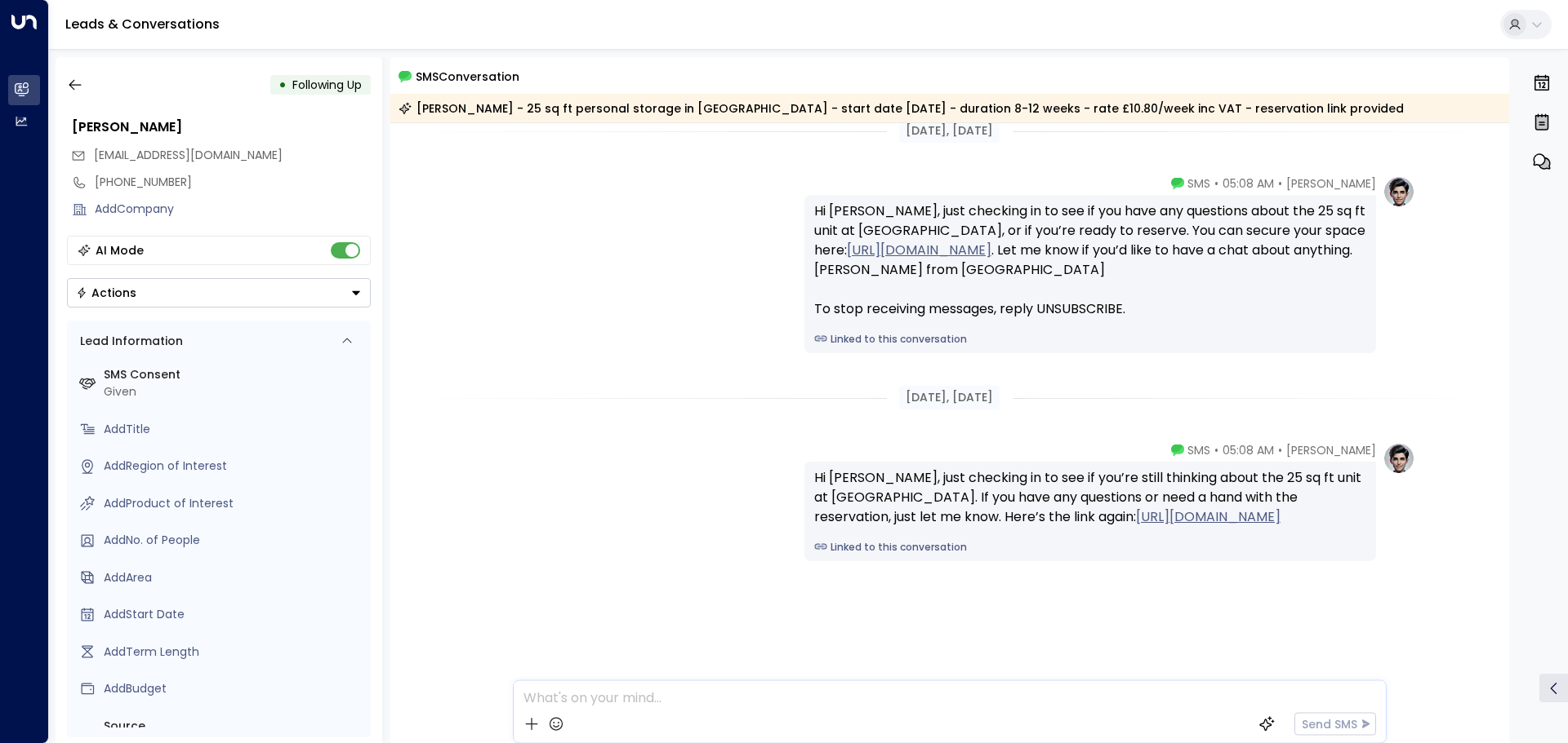
scroll to position [21, 0]
